Goal: Information Seeking & Learning: Learn about a topic

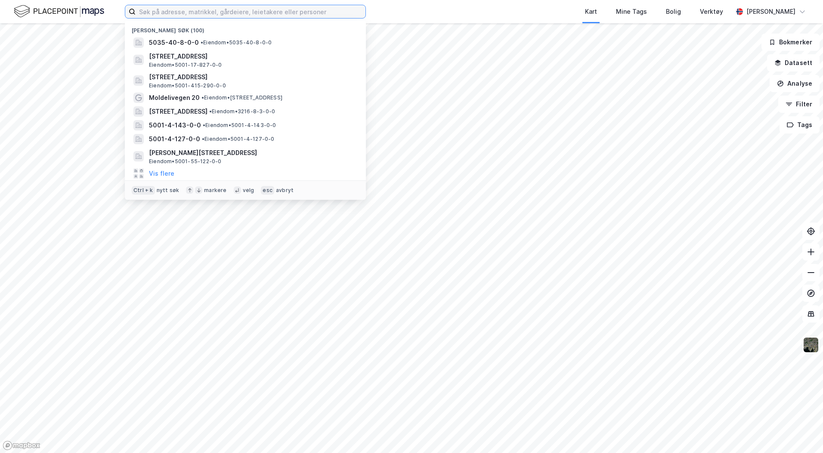
click at [216, 15] on input at bounding box center [251, 11] width 230 height 13
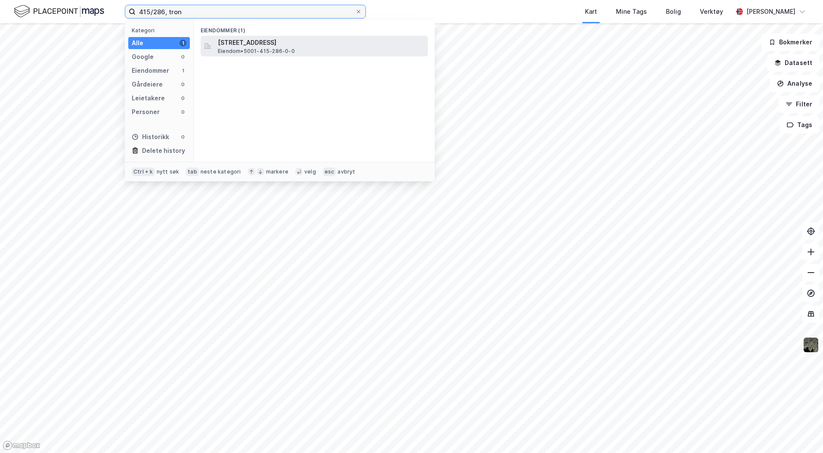
type input "415/286, tron"
click at [245, 46] on span "[STREET_ADDRESS]" at bounding box center [321, 42] width 207 height 10
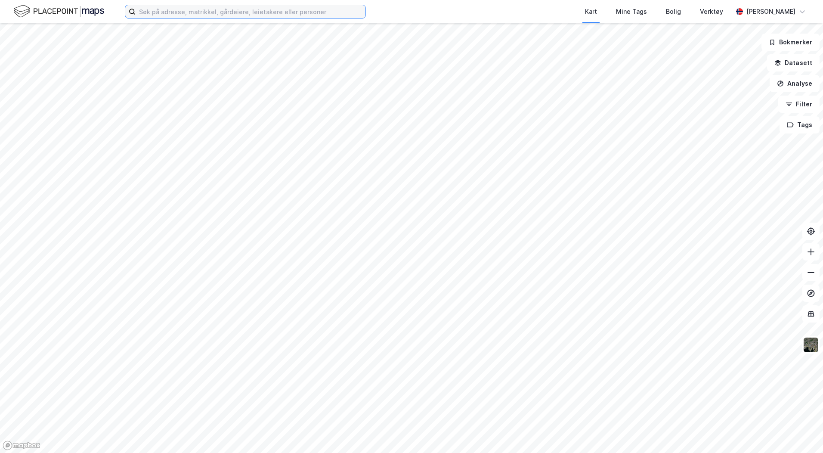
click at [264, 12] on input at bounding box center [251, 11] width 230 height 13
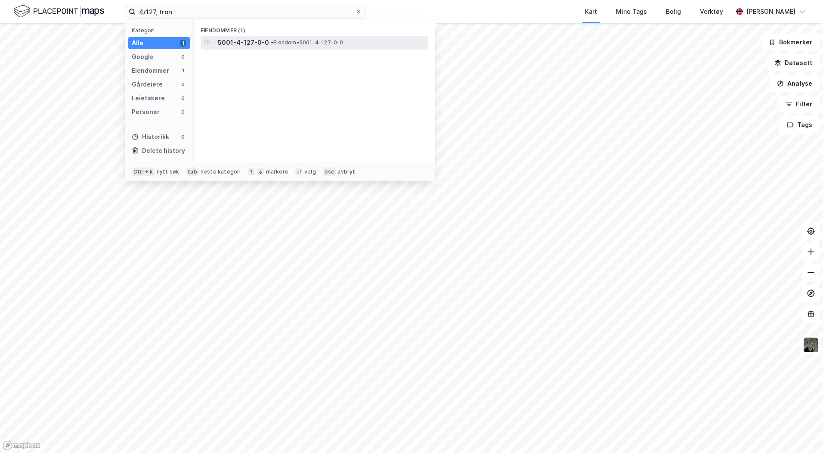
click at [275, 41] on span "• Eiendom • 5001-4-127-0-0" at bounding box center [307, 42] width 73 height 7
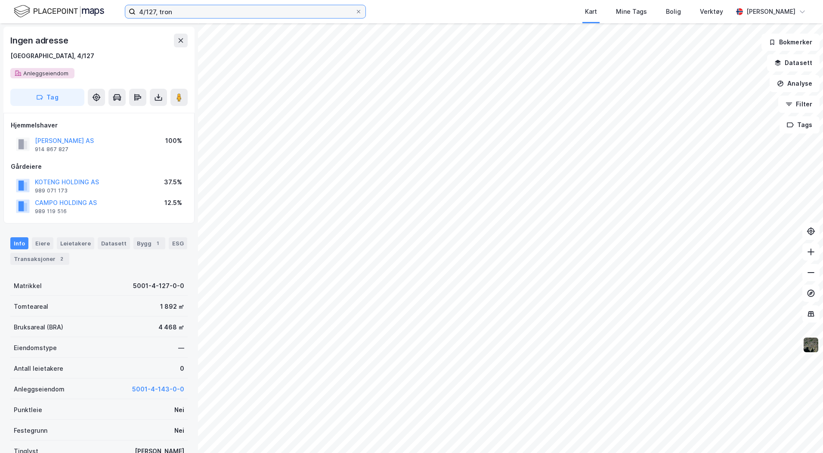
click at [155, 11] on input "4/127, tron" at bounding box center [246, 11] width 220 height 13
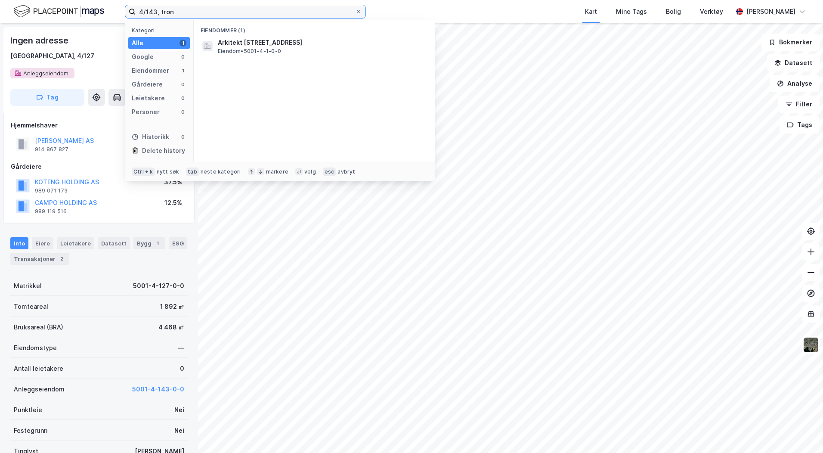
type input "4/143, tron"
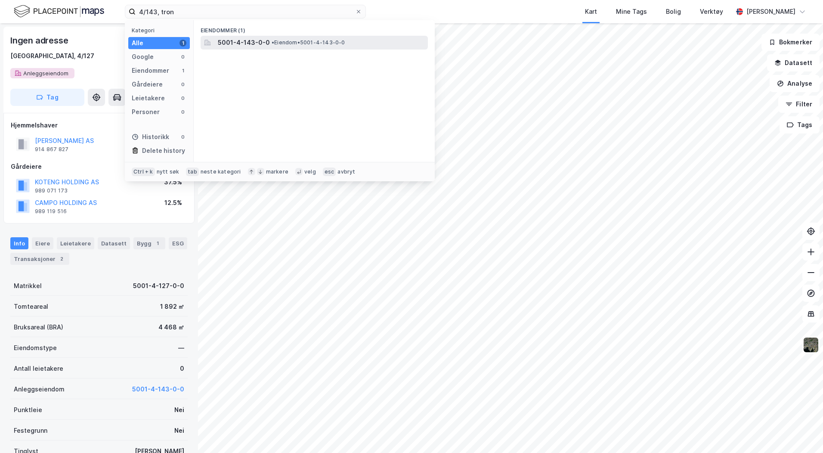
click at [230, 40] on span "5001-4-143-0-0" at bounding box center [244, 42] width 52 height 10
